Goal: Navigation & Orientation: Find specific page/section

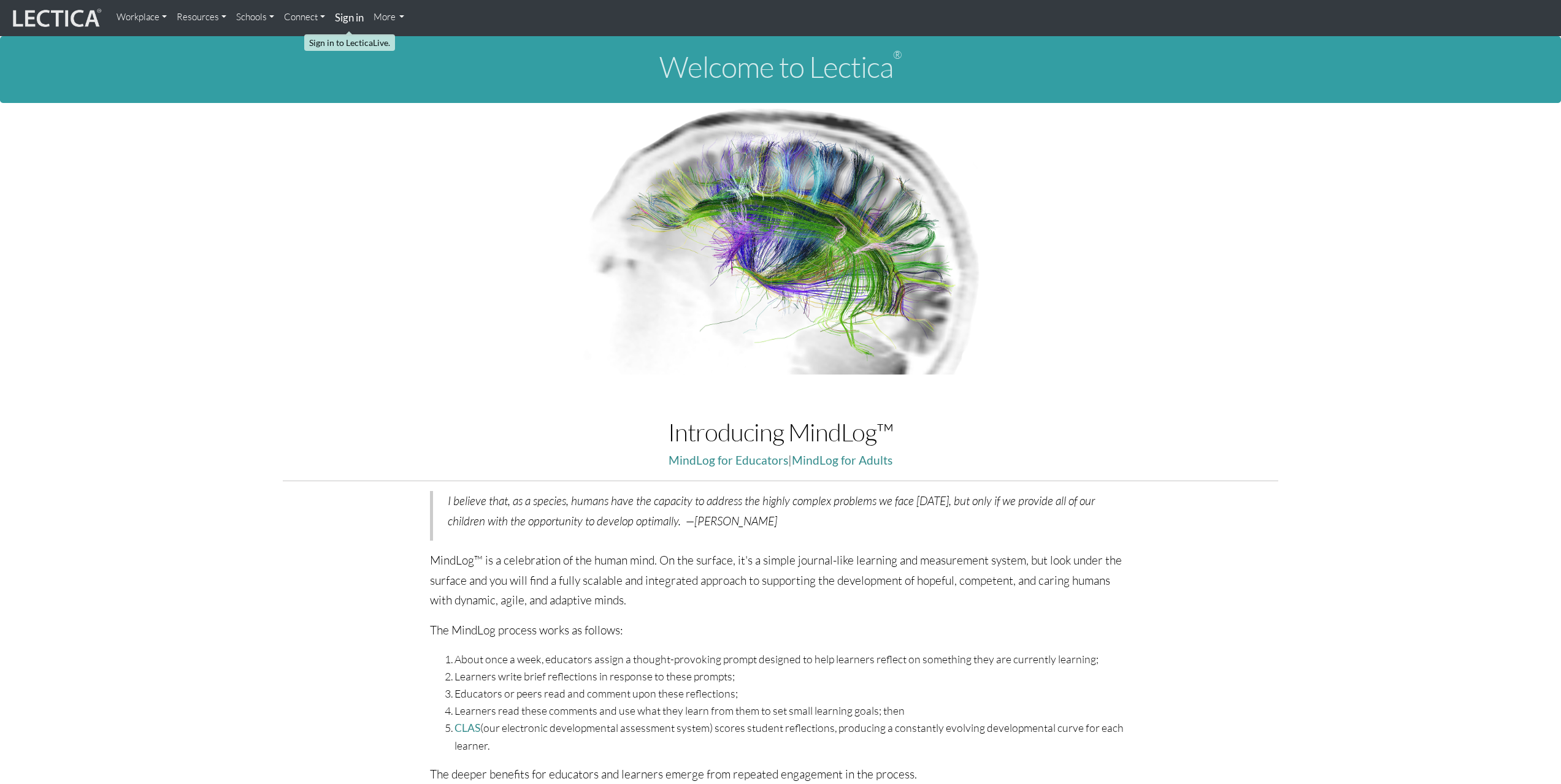
click at [358, 26] on link "Sign in" at bounding box center [349, 18] width 39 height 27
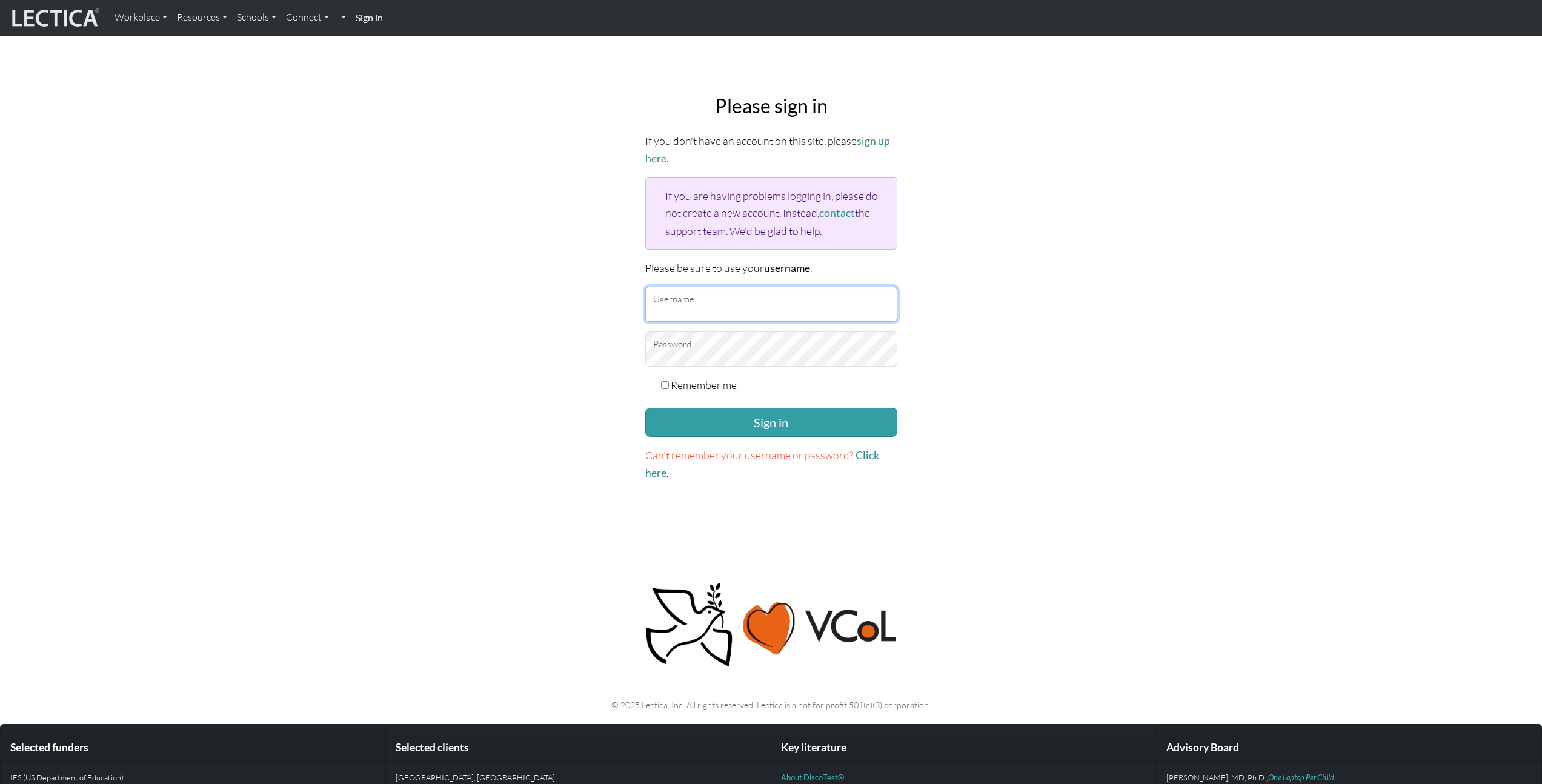
click at [849, 286] on input "Username" at bounding box center [771, 304] width 252 height 35
type input "spiridonov@google.com"
click at [796, 432] on button "Sign in" at bounding box center [771, 422] width 252 height 29
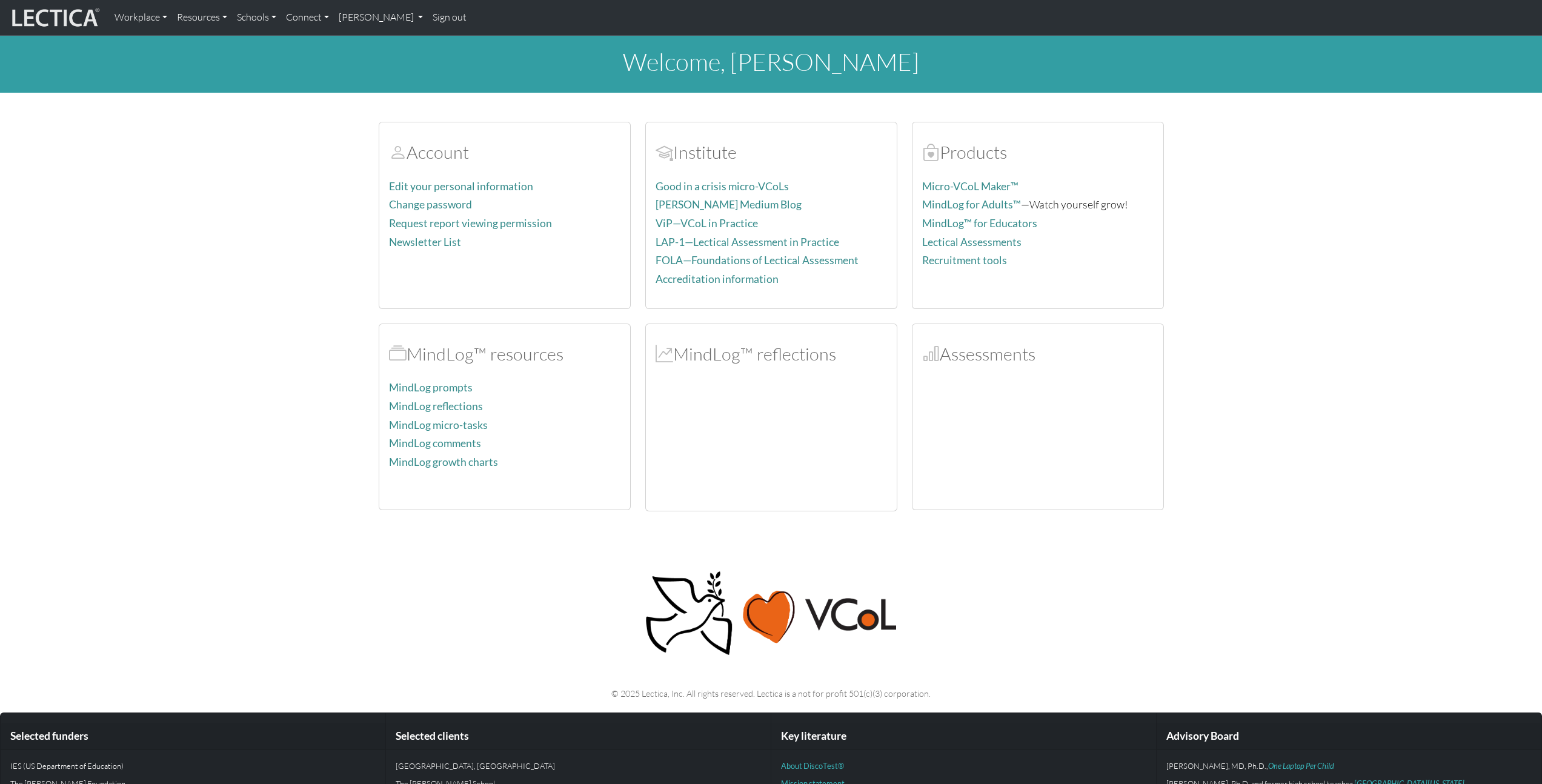
click at [809, 356] on h2 "MindLog™ reflections" at bounding box center [771, 354] width 231 height 22
